Goal: Communication & Community: Answer question/provide support

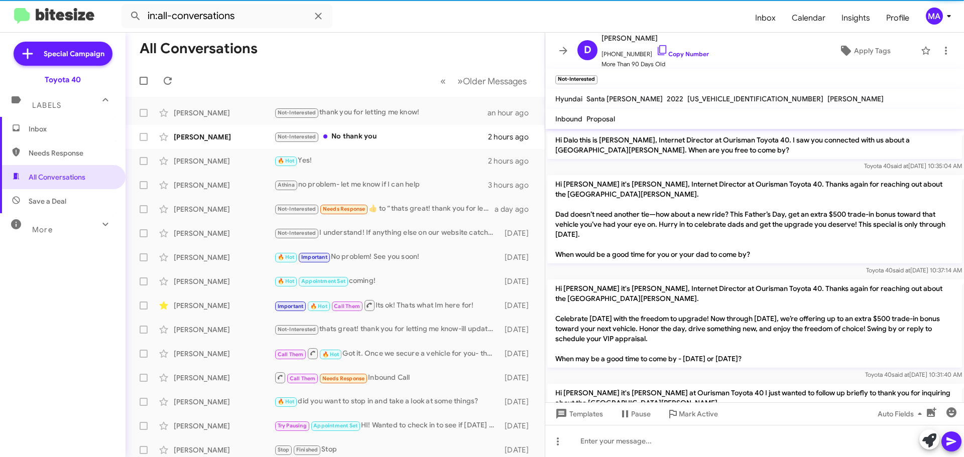
scroll to position [1076, 0]
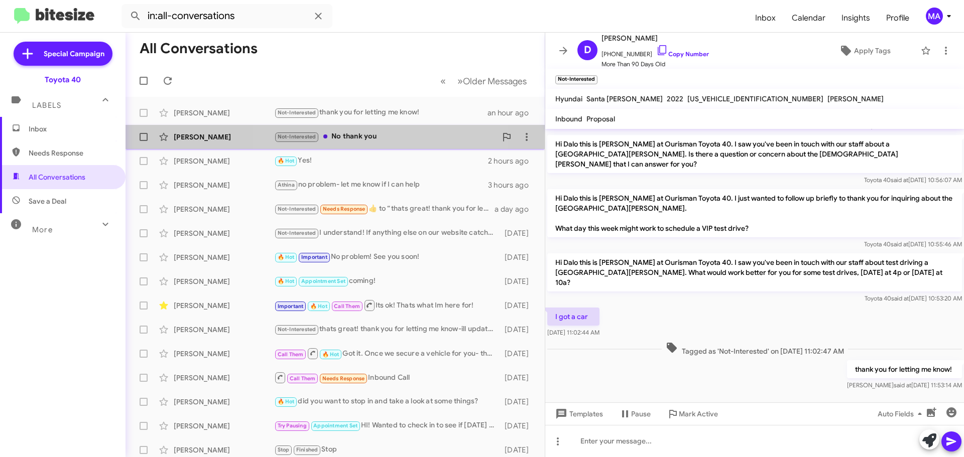
click at [377, 139] on div "Not-Interested No thank you" at bounding box center [385, 137] width 222 height 12
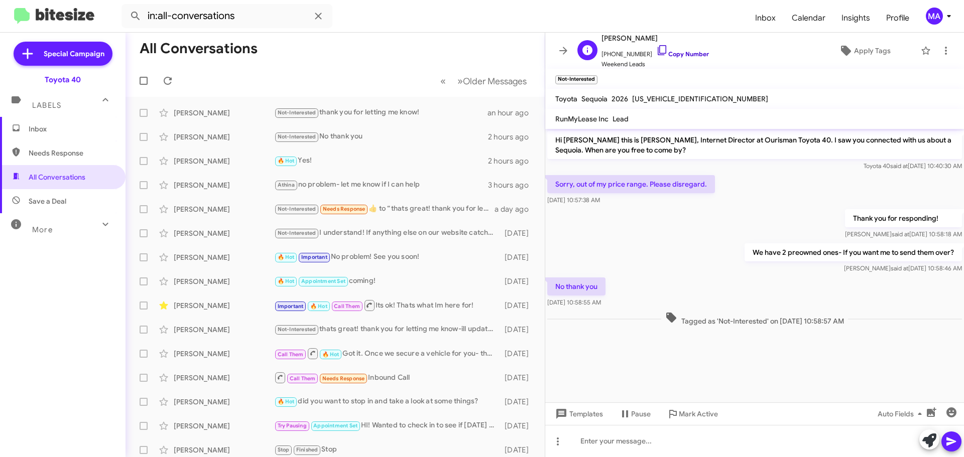
click at [656, 52] on icon at bounding box center [662, 50] width 12 height 12
drag, startPoint x: 623, startPoint y: 307, endPoint x: 556, endPoint y: 184, distance: 139.7
click at [556, 184] on div "Hi [PERSON_NAME] this is [PERSON_NAME], Internet Director at Ourisman Toyota 40…" at bounding box center [754, 228] width 419 height 199
copy div "Sorry, out of my price range. Please disregard. [DATE] 10:57:38 AM Thank you fo…"
click at [39, 131] on span "Inbox" at bounding box center [71, 129] width 85 height 10
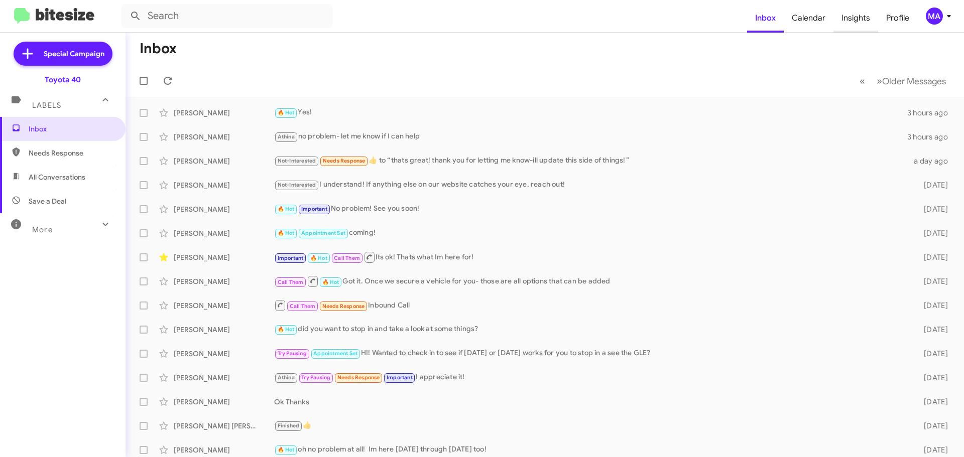
click at [862, 20] on span "Insights" at bounding box center [855, 18] width 45 height 29
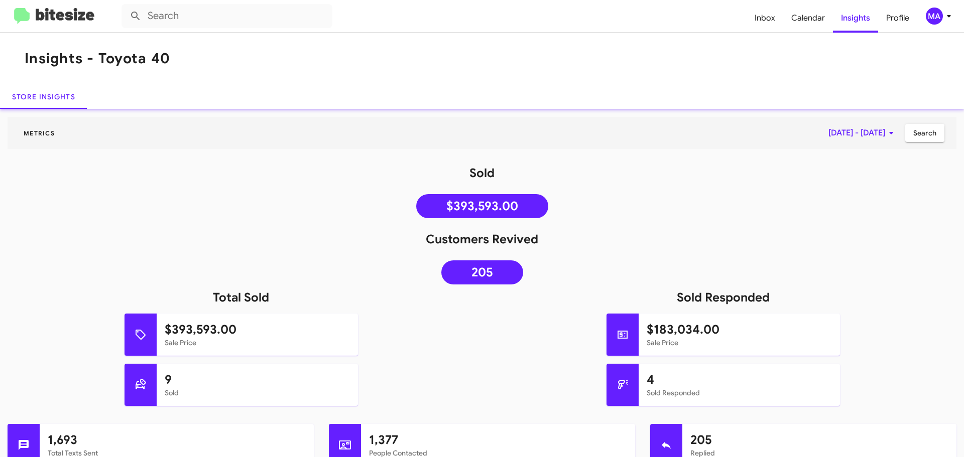
click at [45, 16] on img at bounding box center [54, 16] width 80 height 17
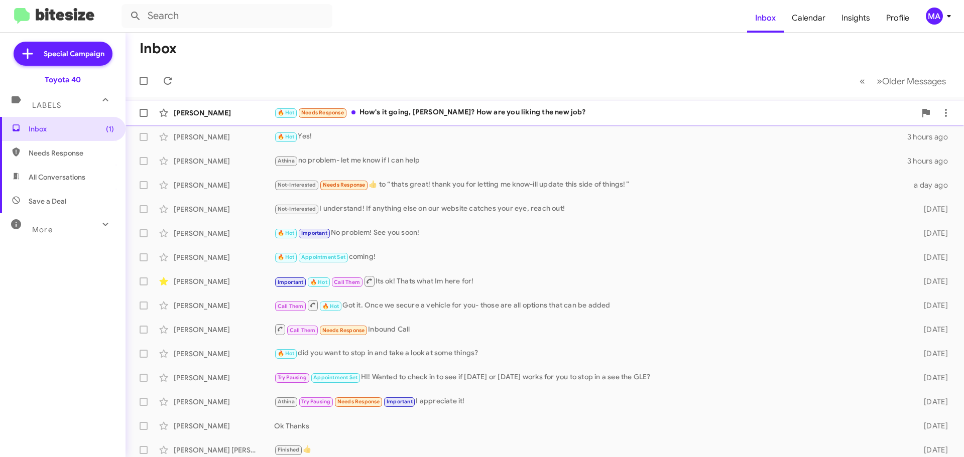
click at [453, 110] on div "🔥 Hot Needs Response How's it going, [PERSON_NAME]? How are you liking the new …" at bounding box center [595, 113] width 642 height 12
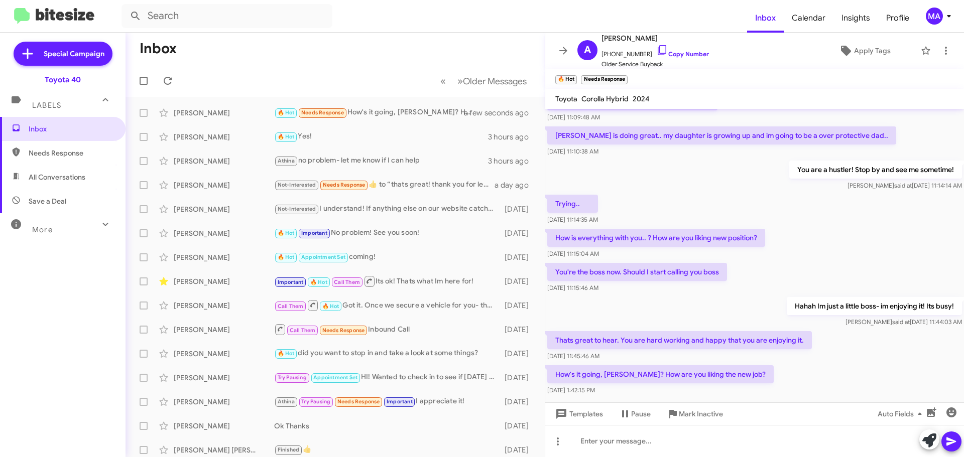
scroll to position [250, 0]
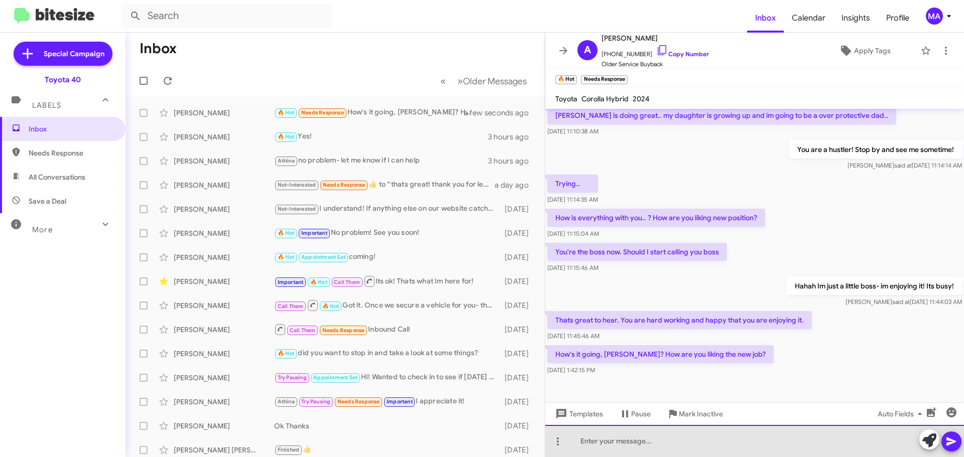
click at [629, 446] on div at bounding box center [754, 441] width 419 height 32
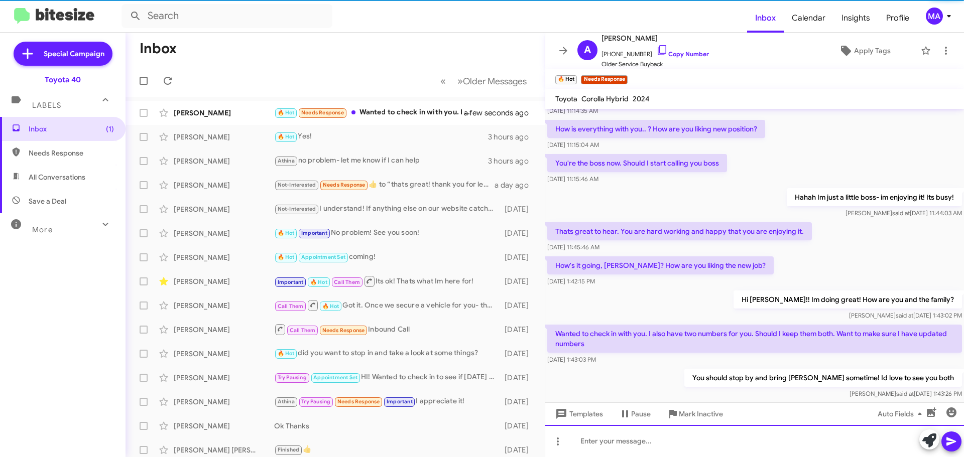
scroll to position [369, 0]
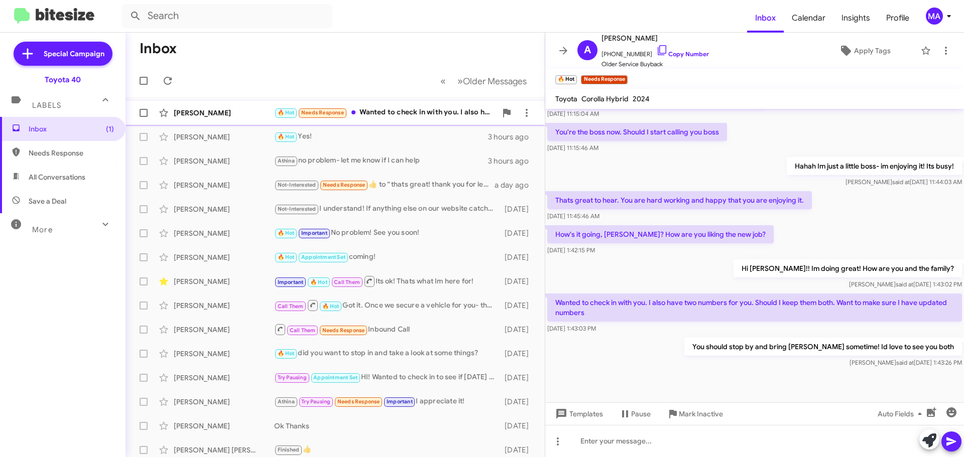
click at [402, 111] on div "🔥 Hot Needs Response Wanted to check in with you. I also have two numbers for y…" at bounding box center [385, 113] width 222 height 12
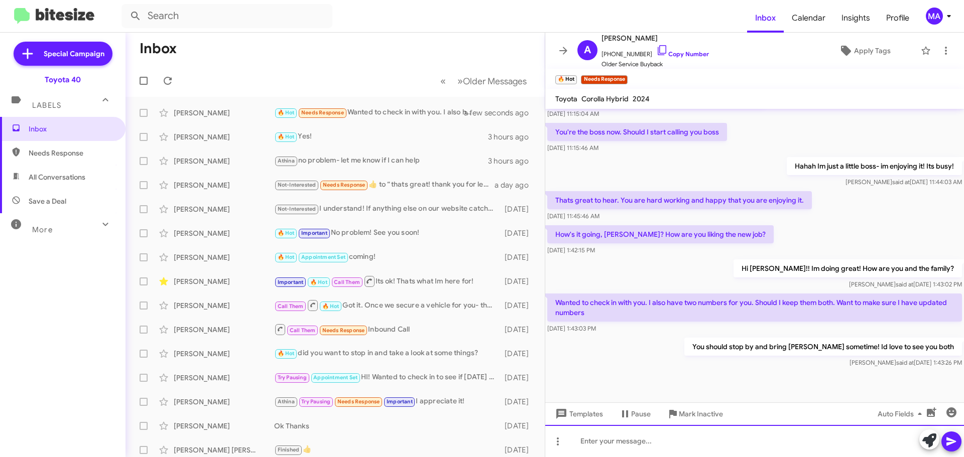
click at [597, 440] on div at bounding box center [754, 441] width 419 height 32
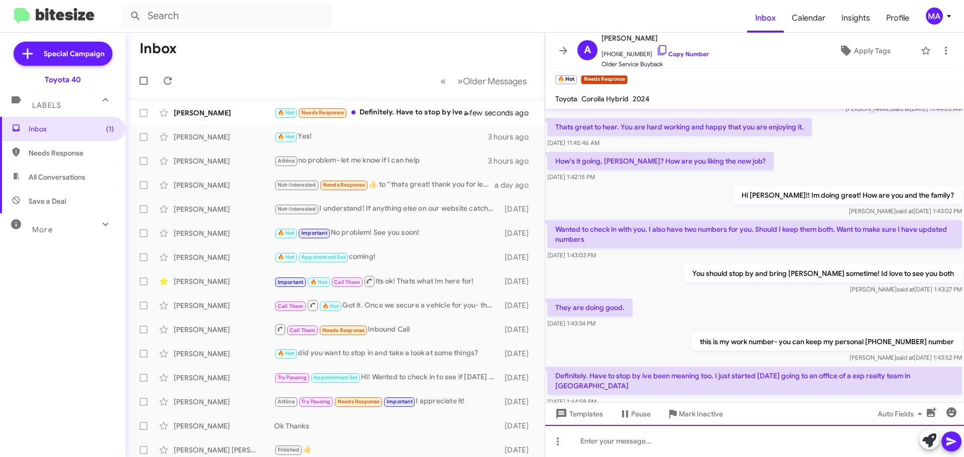
scroll to position [0, 0]
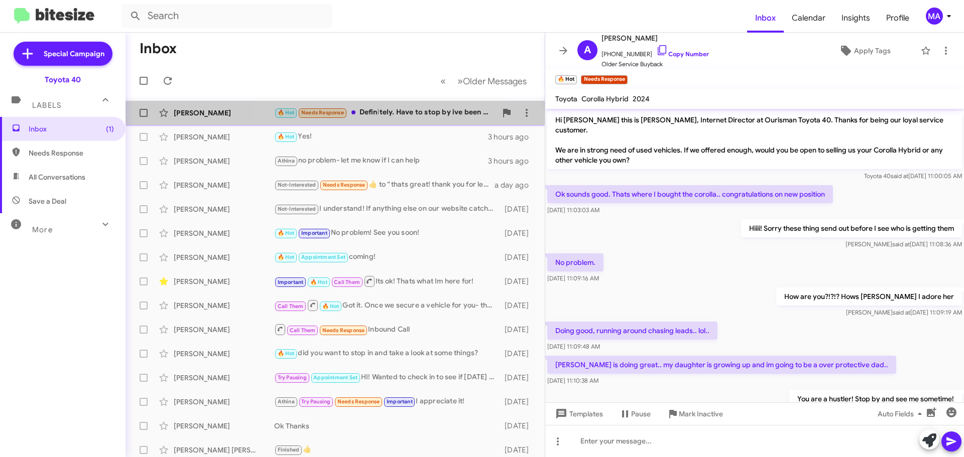
click at [385, 114] on div "🔥 Hot Needs Response Definitely. Have to stop by ive been meaning too. I just s…" at bounding box center [385, 113] width 222 height 12
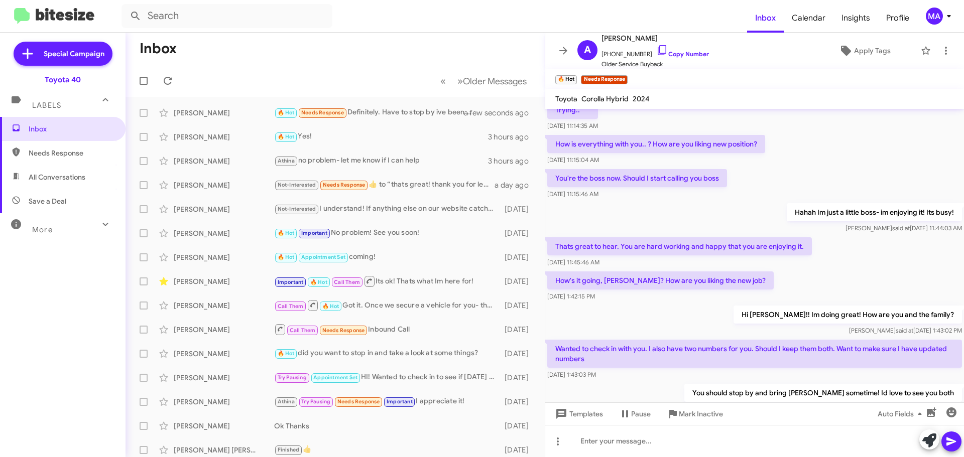
scroll to position [479, 0]
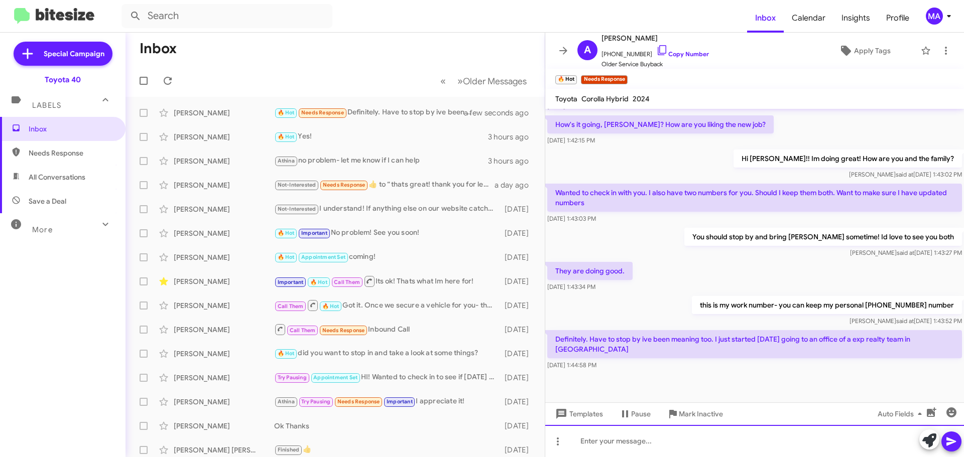
click at [635, 444] on div at bounding box center [754, 441] width 419 height 32
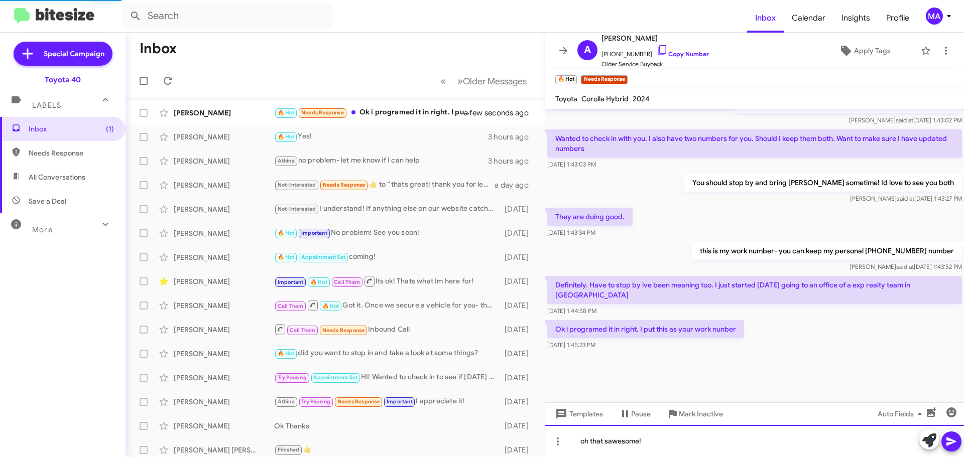
scroll to position [449, 0]
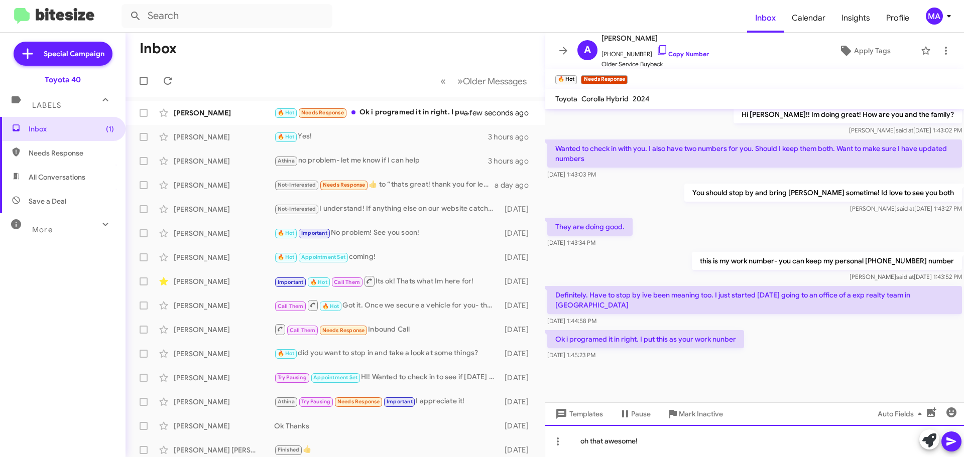
click at [656, 448] on div "oh that awesome!" at bounding box center [754, 441] width 419 height 32
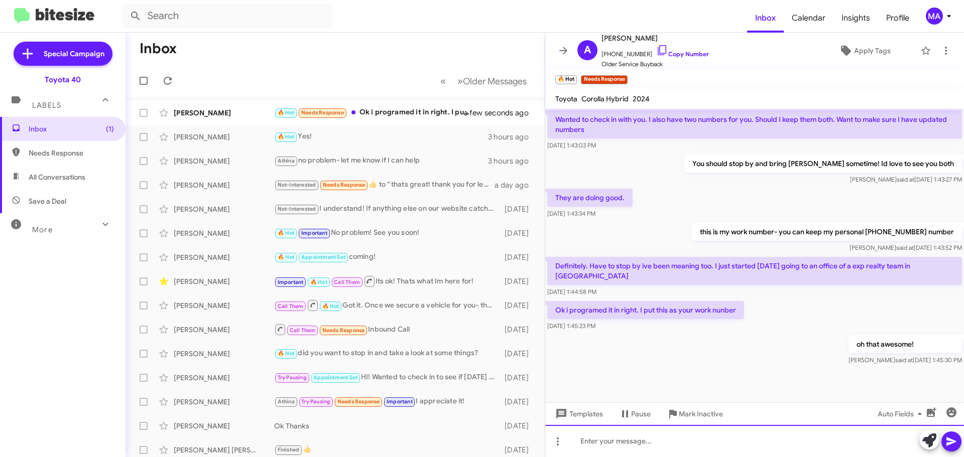
scroll to position [589, 0]
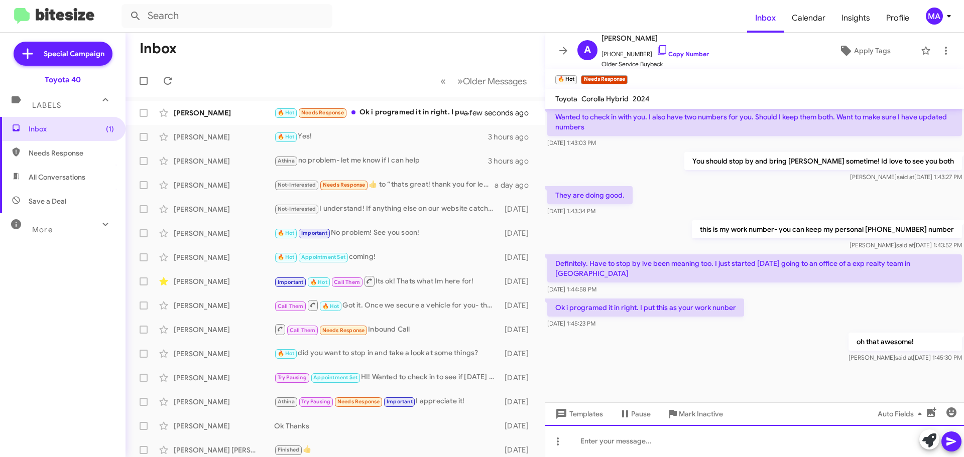
click at [626, 439] on div at bounding box center [754, 441] width 419 height 32
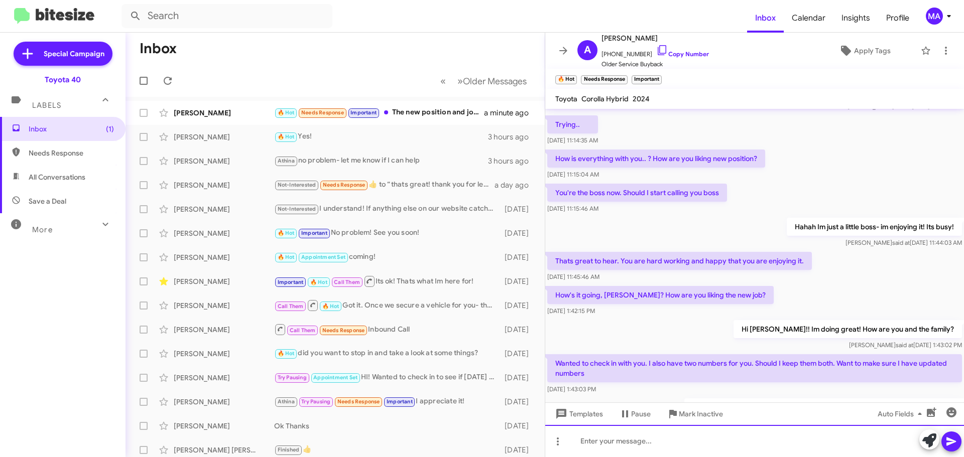
scroll to position [449, 0]
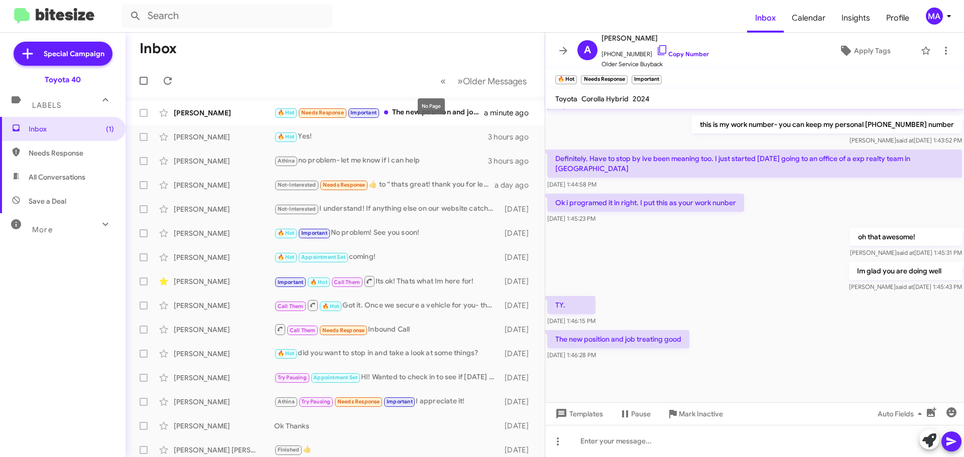
click at [448, 113] on mat-tooltip-component "No Page" at bounding box center [431, 106] width 41 height 30
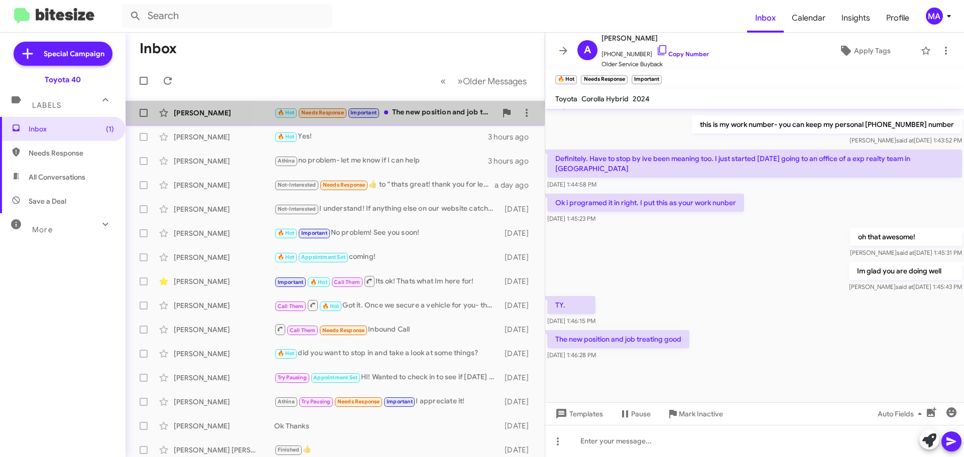
click at [444, 104] on div "[PERSON_NAME] 🔥 Hot Needs Response Important The new position and job treating …" at bounding box center [335, 113] width 403 height 20
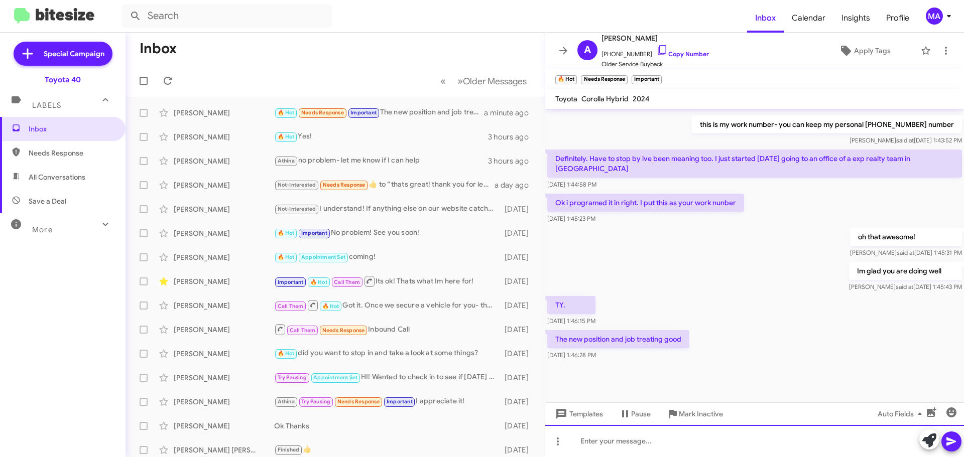
click at [662, 443] on div at bounding box center [754, 441] width 419 height 32
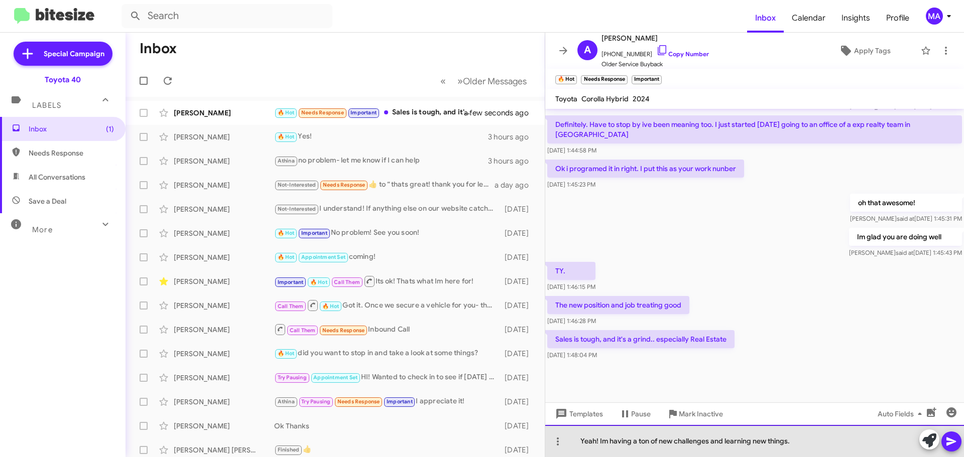
click at [803, 447] on div "Yeah! Im having a ton of new challenges and learning new things." at bounding box center [754, 441] width 419 height 32
click at [804, 447] on div "Yeah! Im having a ton of new challenges and learning new things." at bounding box center [754, 441] width 419 height 32
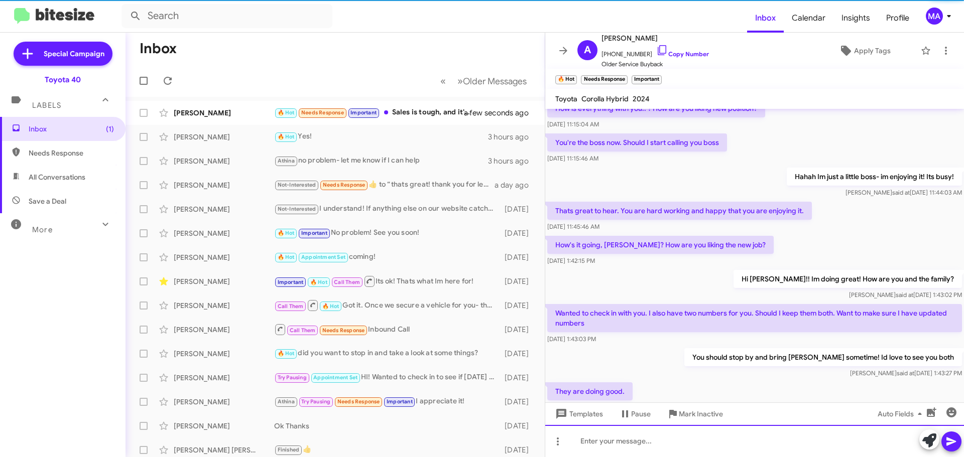
scroll to position [0, 0]
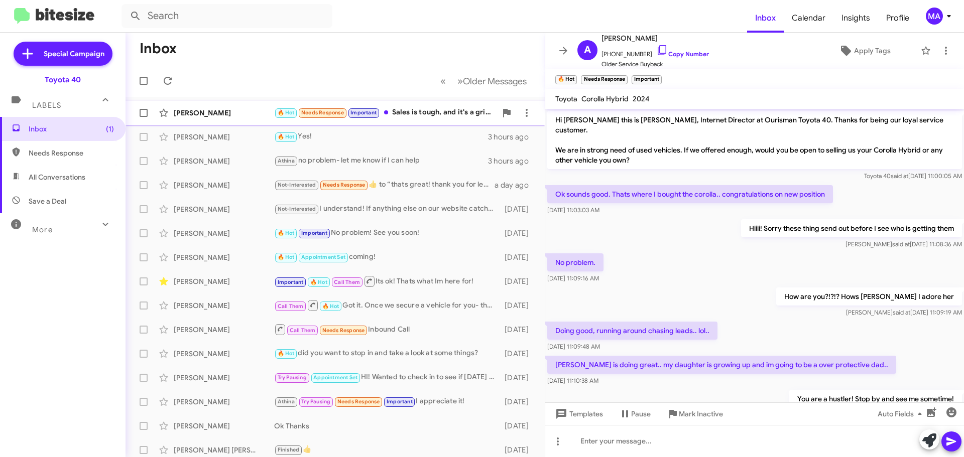
click at [444, 113] on div "🔥 Hot Needs Response Important Sales is tough, and it's a grind.. especially Re…" at bounding box center [385, 113] width 222 height 12
click at [73, 205] on span "Save a Deal" at bounding box center [63, 201] width 126 height 24
type input "in:not-interested"
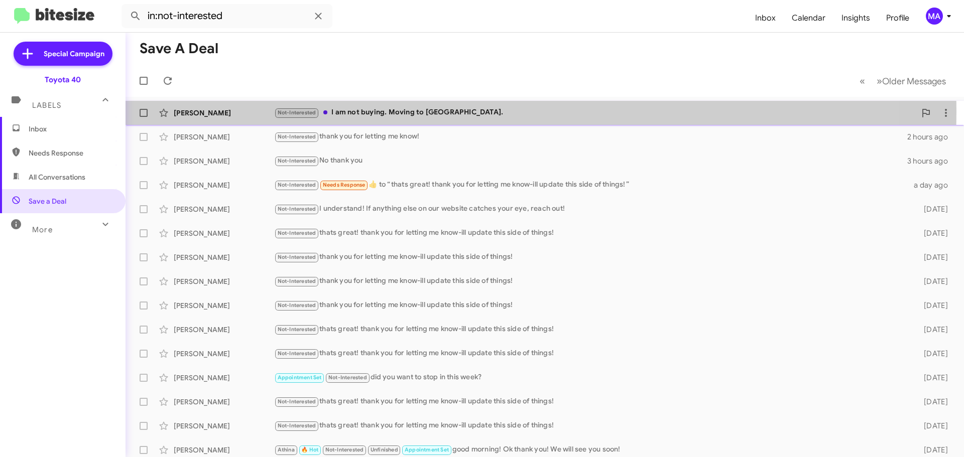
click at [417, 111] on div "Not-Interested I am not buying. Moving to [GEOGRAPHIC_DATA]." at bounding box center [595, 113] width 642 height 12
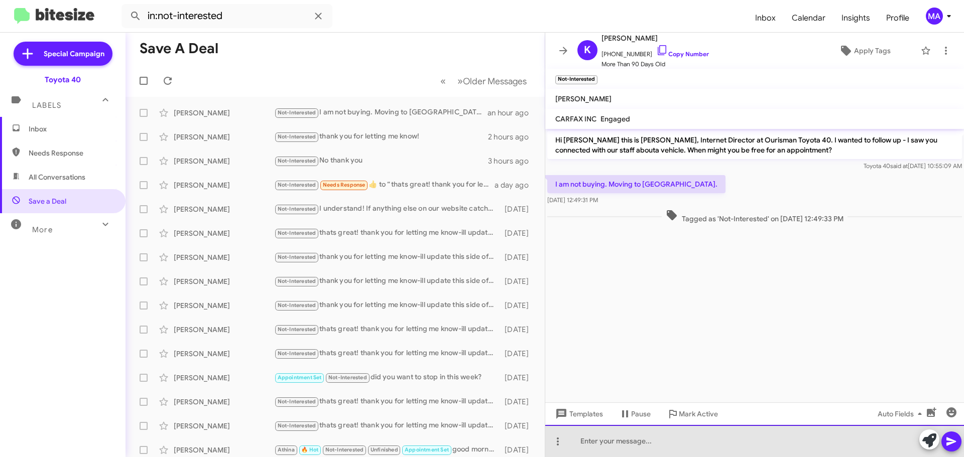
click at [623, 452] on div at bounding box center [754, 441] width 419 height 32
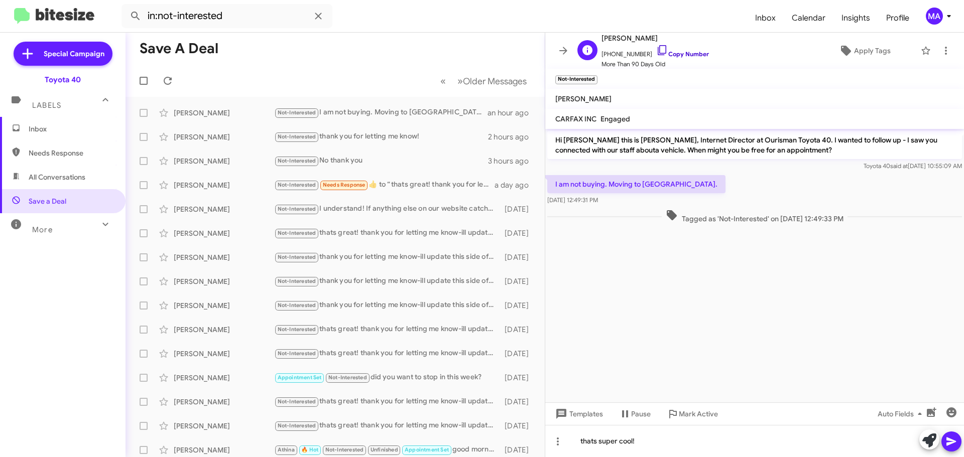
click at [656, 48] on icon at bounding box center [662, 50] width 12 height 12
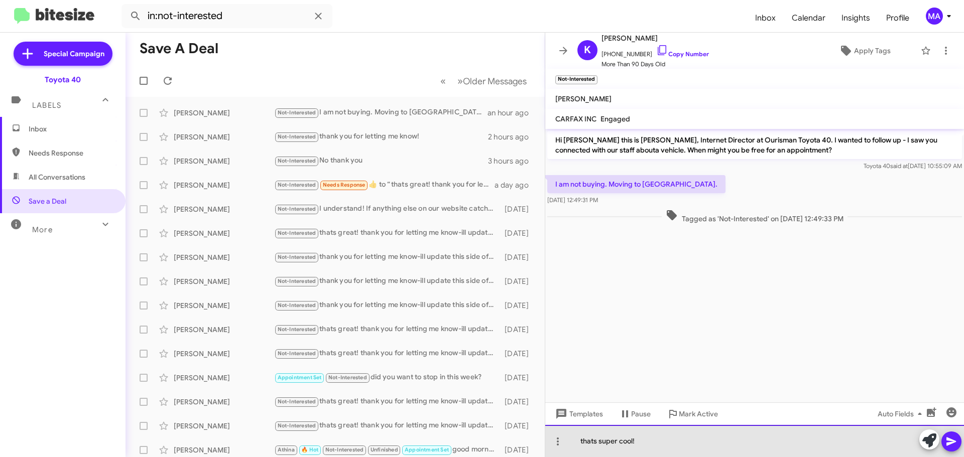
click at [645, 444] on div "thats super cool!" at bounding box center [754, 441] width 419 height 32
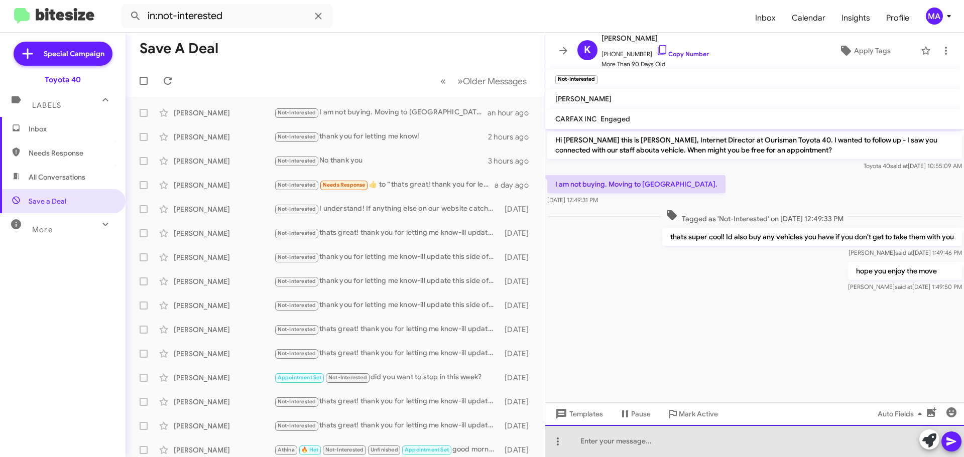
click at [592, 441] on div at bounding box center [754, 441] width 419 height 32
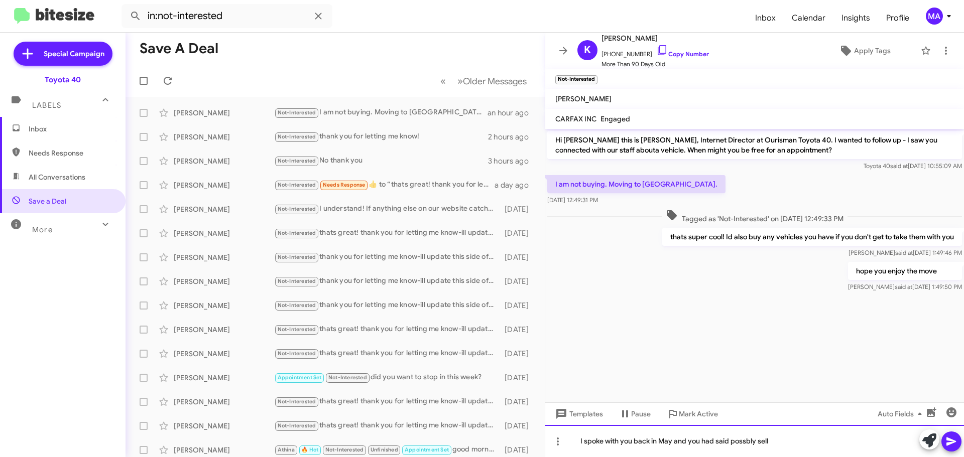
click at [792, 443] on div "I spoke with you back in May and you had said possbly sell" at bounding box center [754, 441] width 419 height 32
click at [846, 446] on div "I spoke with you back in May and you had said possibly sell it before the move" at bounding box center [754, 441] width 419 height 32
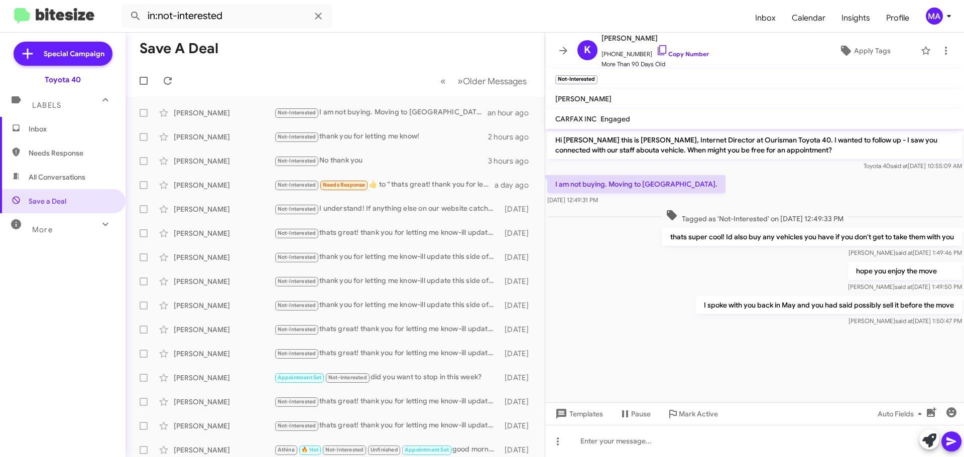
click at [63, 120] on span "Inbox" at bounding box center [63, 129] width 126 height 24
